Goal: Task Accomplishment & Management: Use online tool/utility

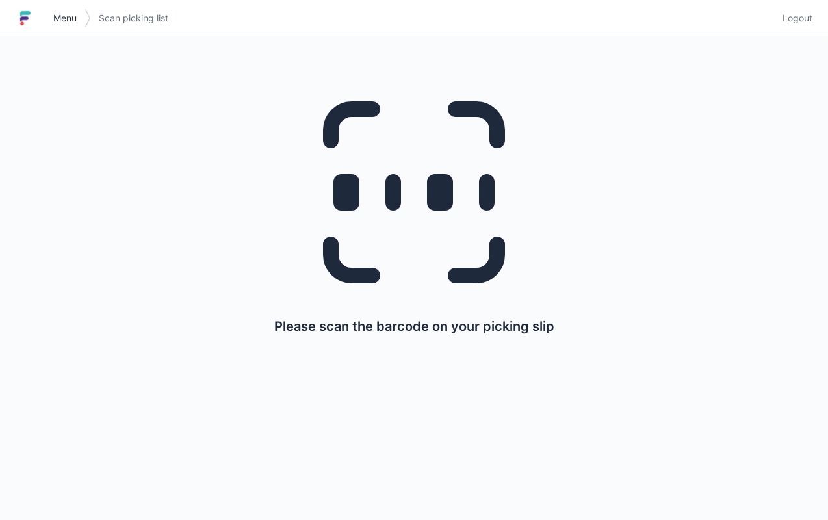
click at [66, 19] on span "Menu" at bounding box center [64, 18] width 23 height 13
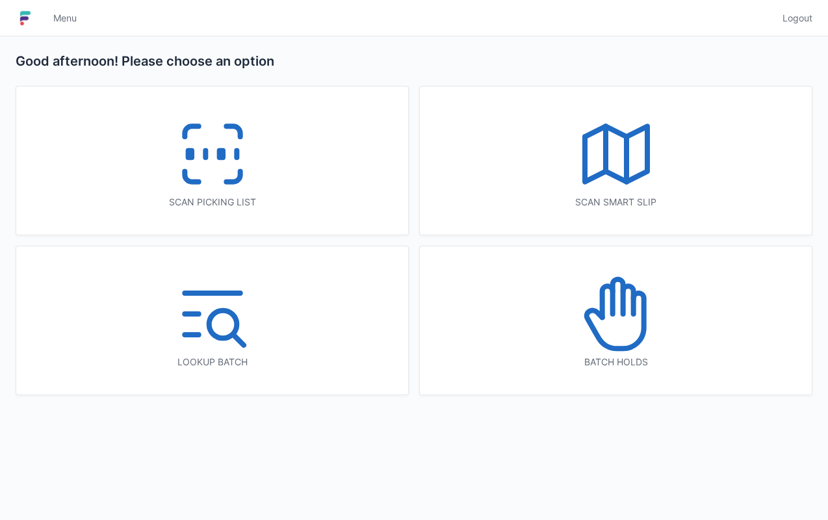
click at [650, 183] on icon at bounding box center [616, 153] width 83 height 83
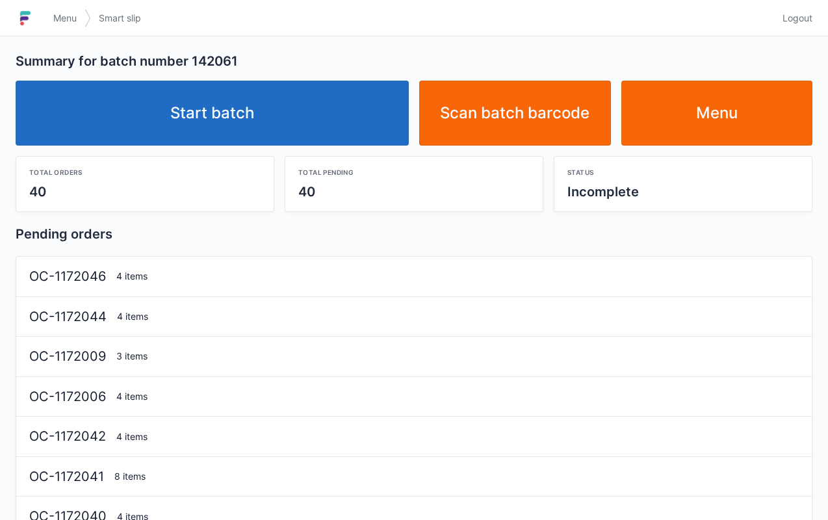
click at [194, 116] on link "Start batch" at bounding box center [212, 113] width 393 height 65
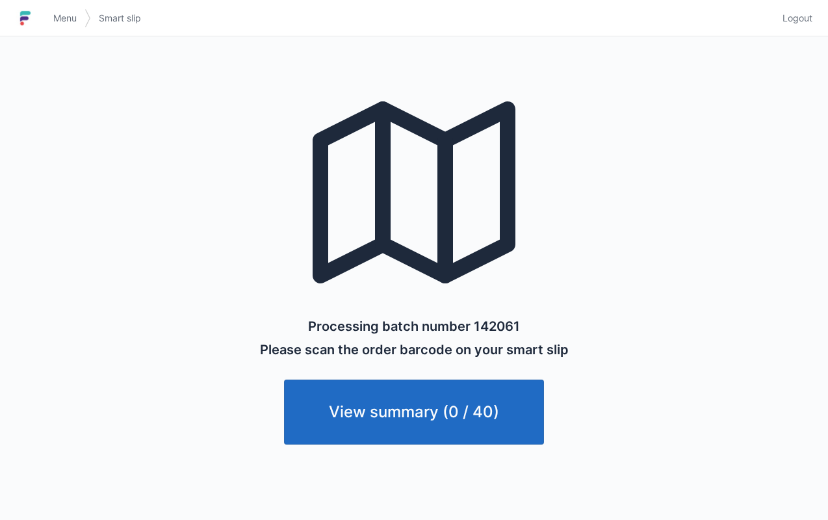
click at [72, 20] on span "Menu" at bounding box center [64, 18] width 23 height 13
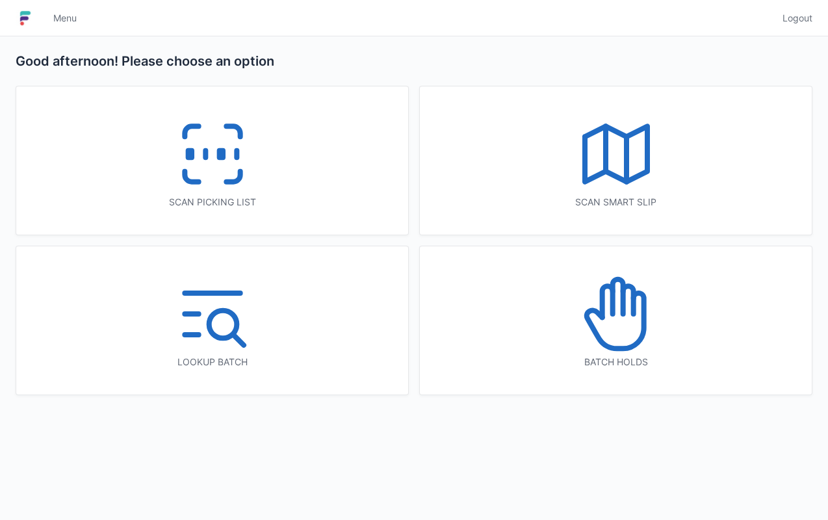
click at [646, 155] on polyline at bounding box center [616, 153] width 62 height 55
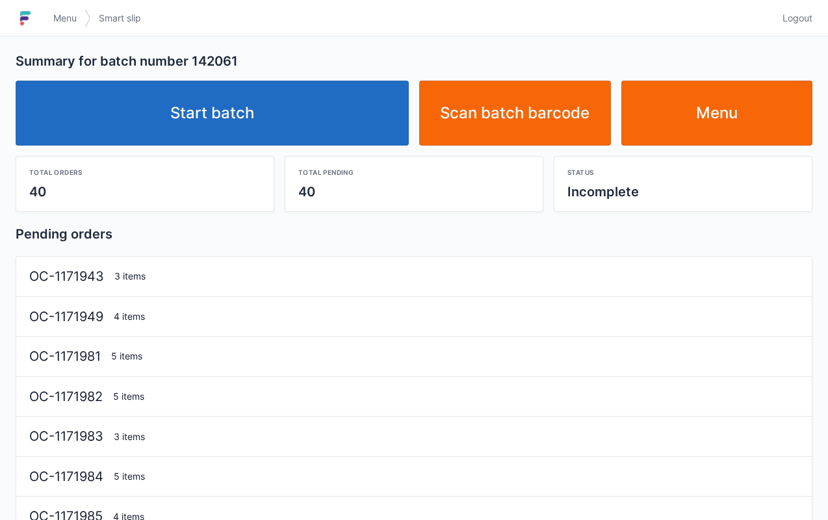
click at [260, 134] on link "Start batch" at bounding box center [212, 113] width 393 height 65
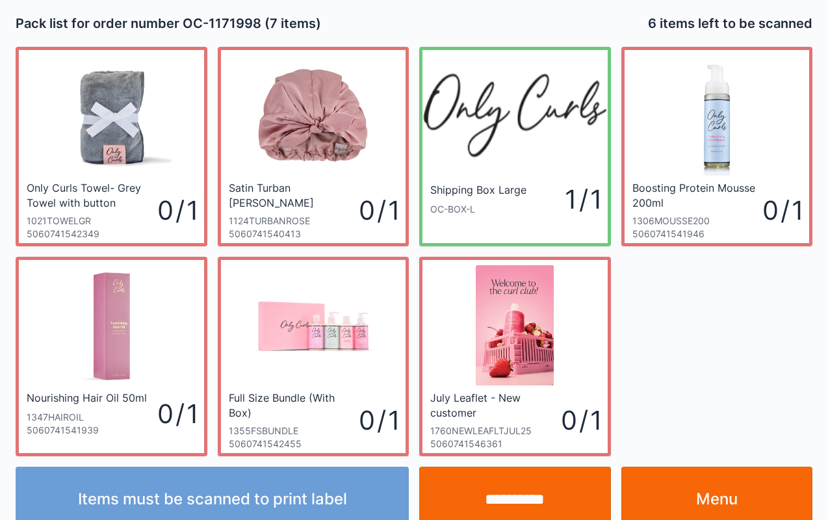
click at [729, 467] on link "Menu" at bounding box center [717, 499] width 192 height 65
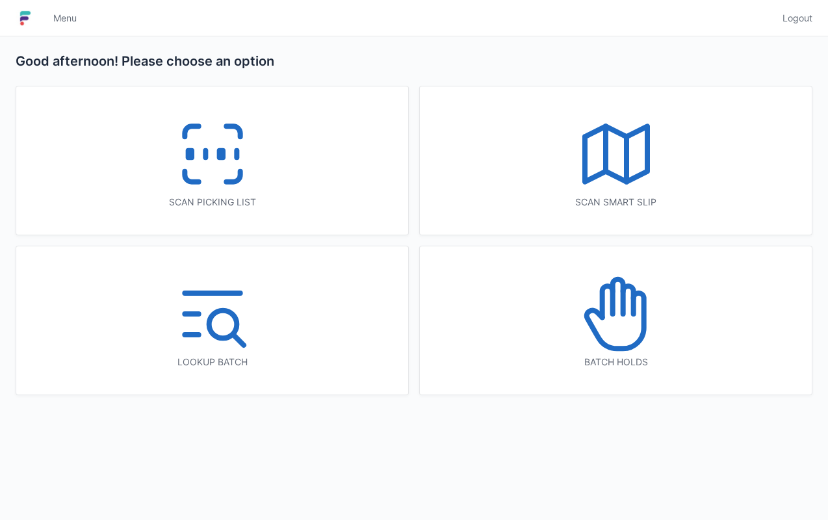
click at [205, 147] on icon at bounding box center [212, 153] width 83 height 83
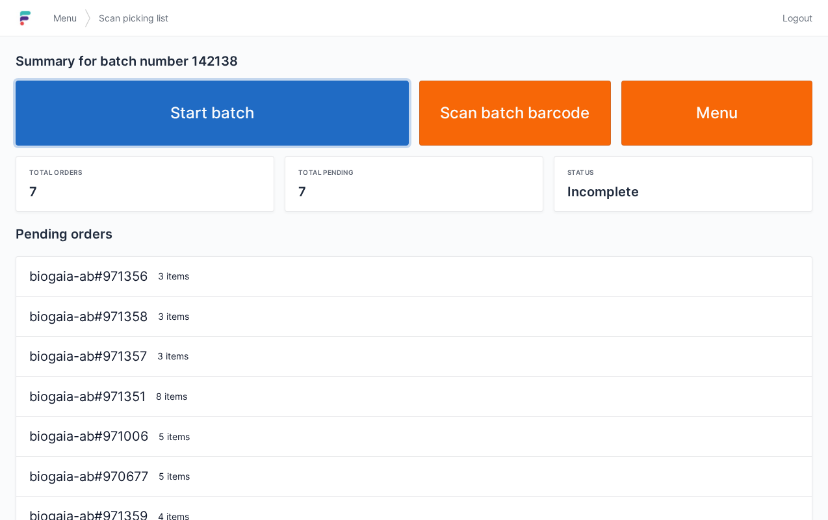
click at [295, 121] on link "Start batch" at bounding box center [212, 113] width 393 height 65
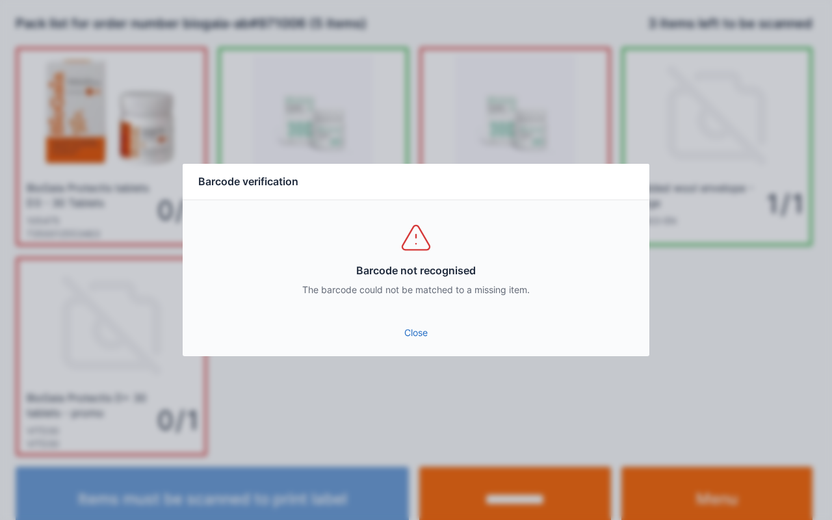
click at [422, 341] on link "Close" at bounding box center [416, 332] width 446 height 23
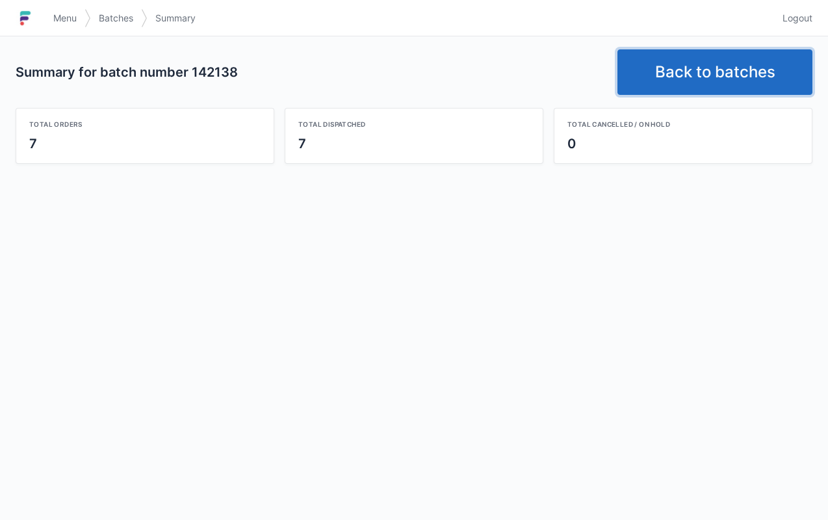
click at [729, 56] on link "Back to batches" at bounding box center [715, 72] width 195 height 46
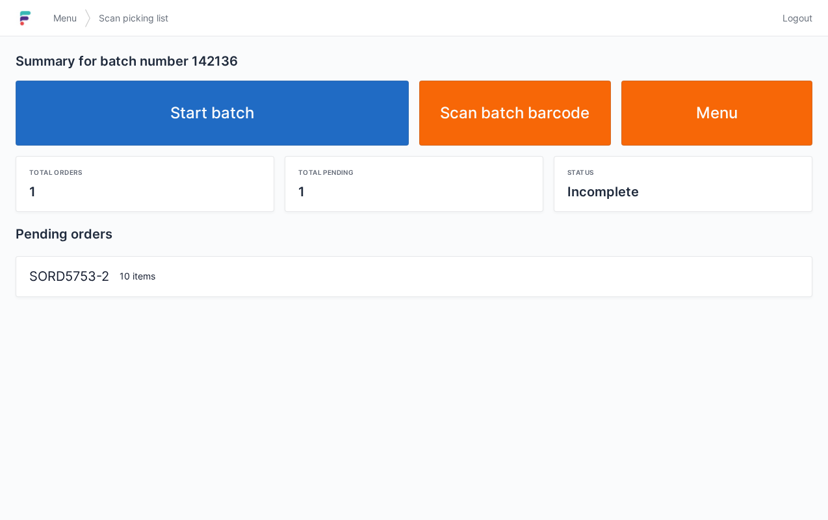
click at [272, 109] on link "Start batch" at bounding box center [212, 113] width 393 height 65
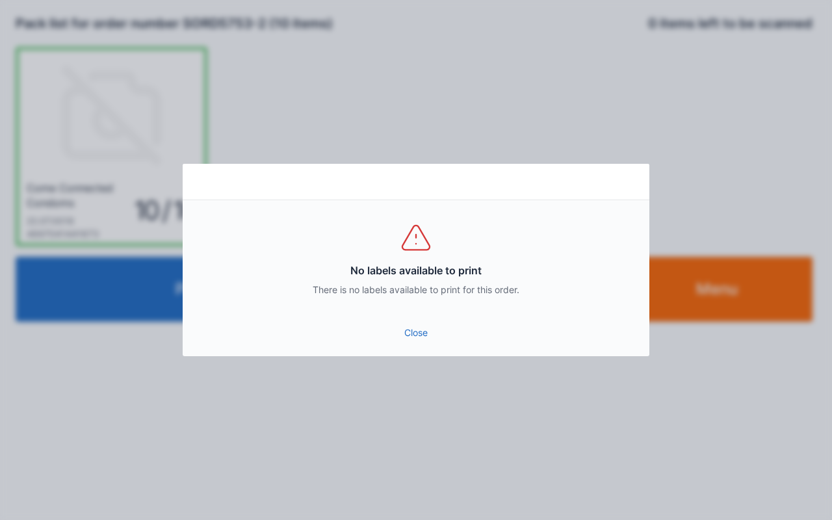
click at [426, 332] on link "Close" at bounding box center [416, 332] width 446 height 23
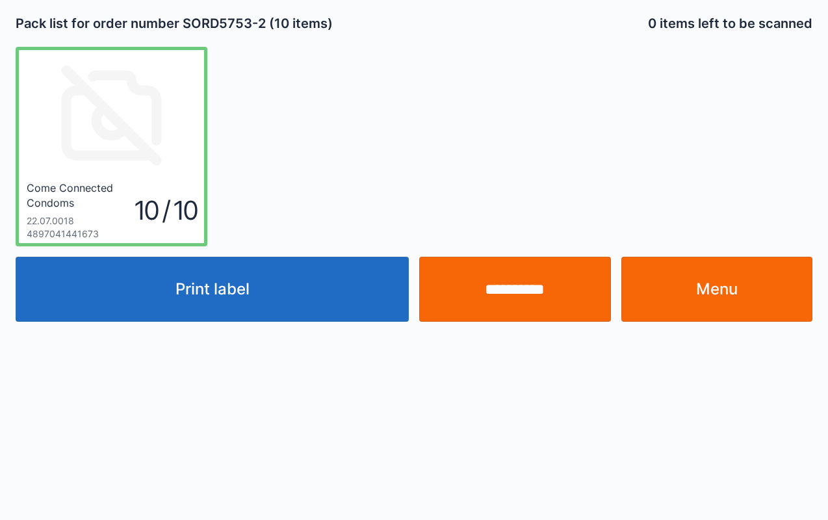
click at [728, 284] on link "Menu" at bounding box center [717, 289] width 192 height 65
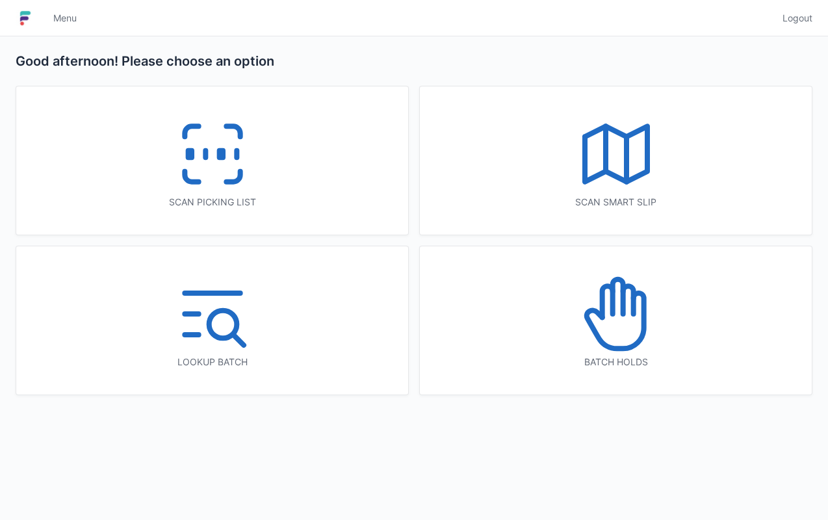
click at [242, 159] on icon at bounding box center [212, 153] width 83 height 83
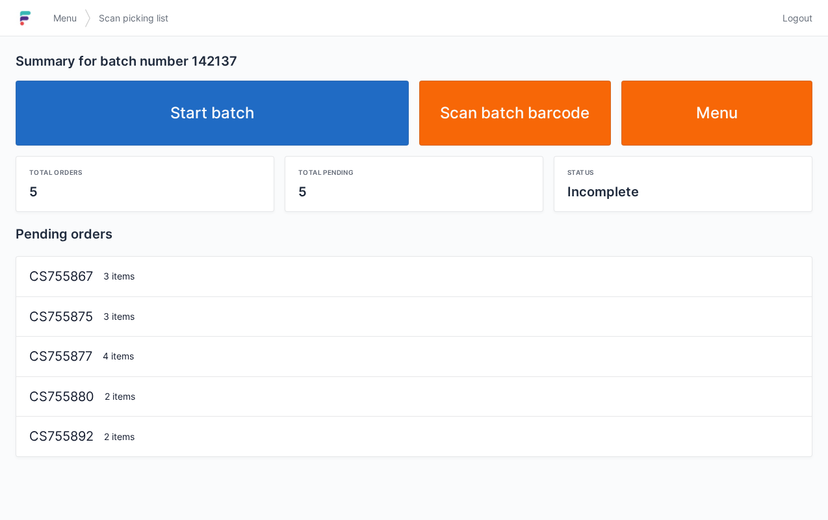
click at [270, 116] on link "Start batch" at bounding box center [212, 113] width 393 height 65
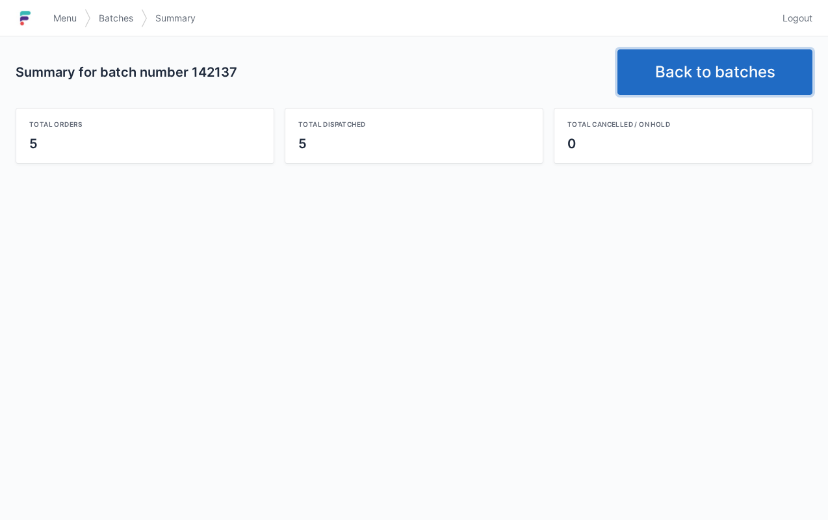
click at [714, 74] on link "Back to batches" at bounding box center [715, 72] width 195 height 46
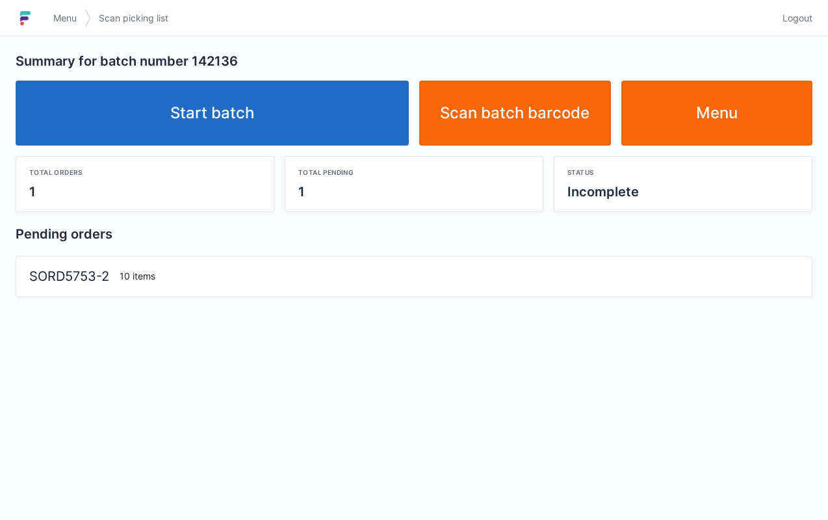
click at [276, 114] on link "Start batch" at bounding box center [212, 113] width 393 height 65
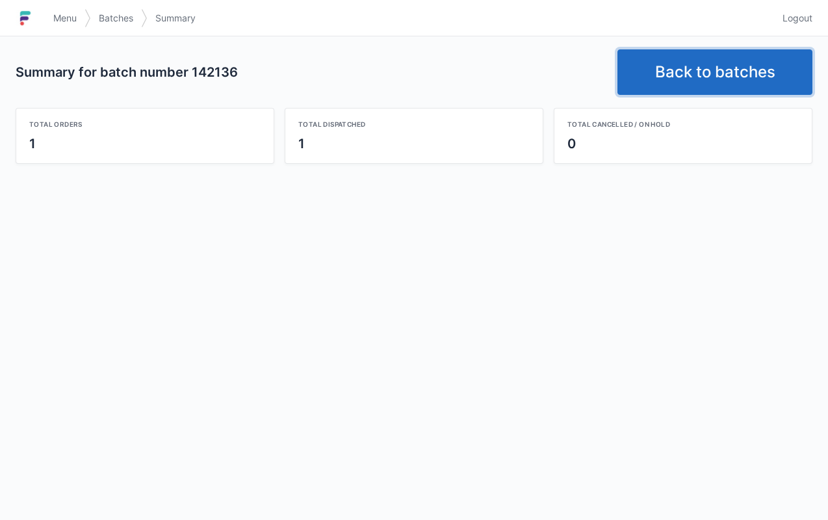
click at [733, 69] on link "Back to batches" at bounding box center [715, 72] width 195 height 46
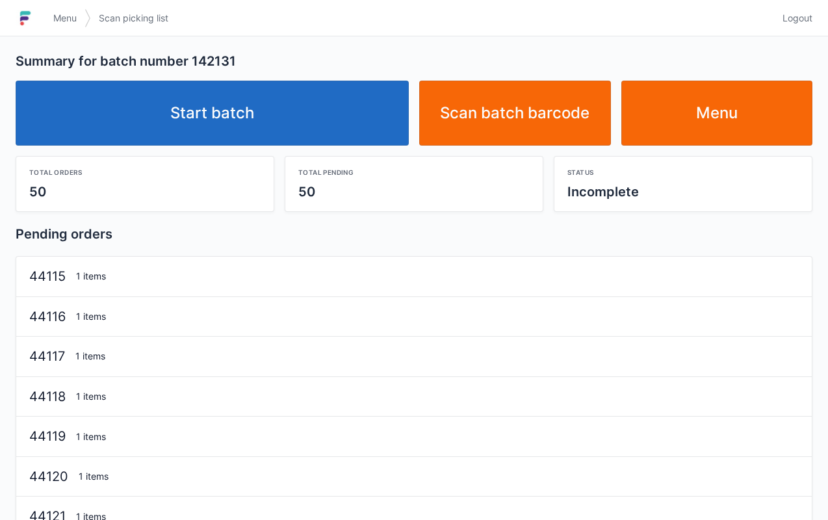
click at [288, 126] on link "Start batch" at bounding box center [212, 113] width 393 height 65
